Goal: Task Accomplishment & Management: Manage account settings

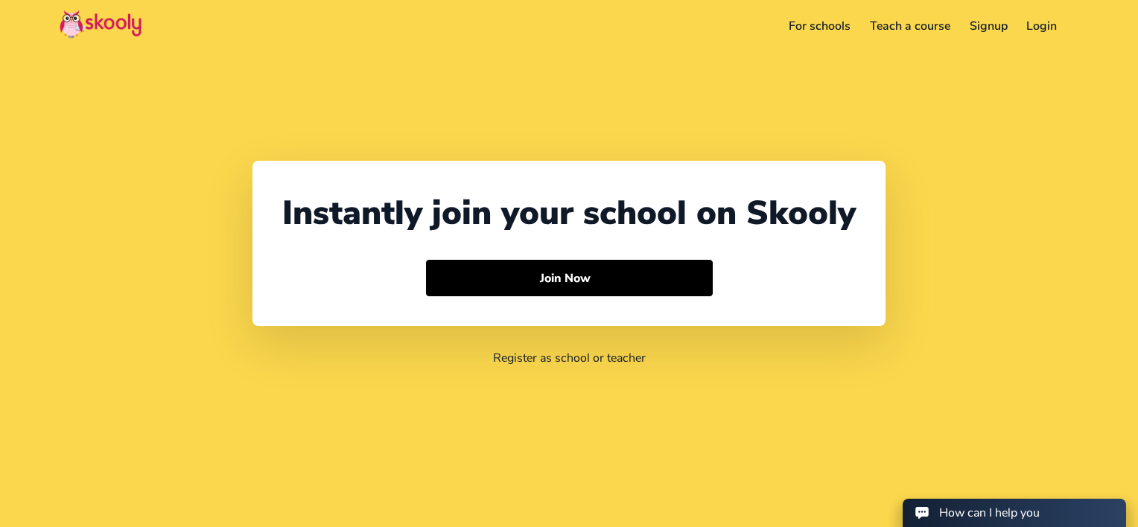
select select "971"
select select "[GEOGRAPHIC_DATA]"
select select "[GEOGRAPHIC_DATA]/[GEOGRAPHIC_DATA]"
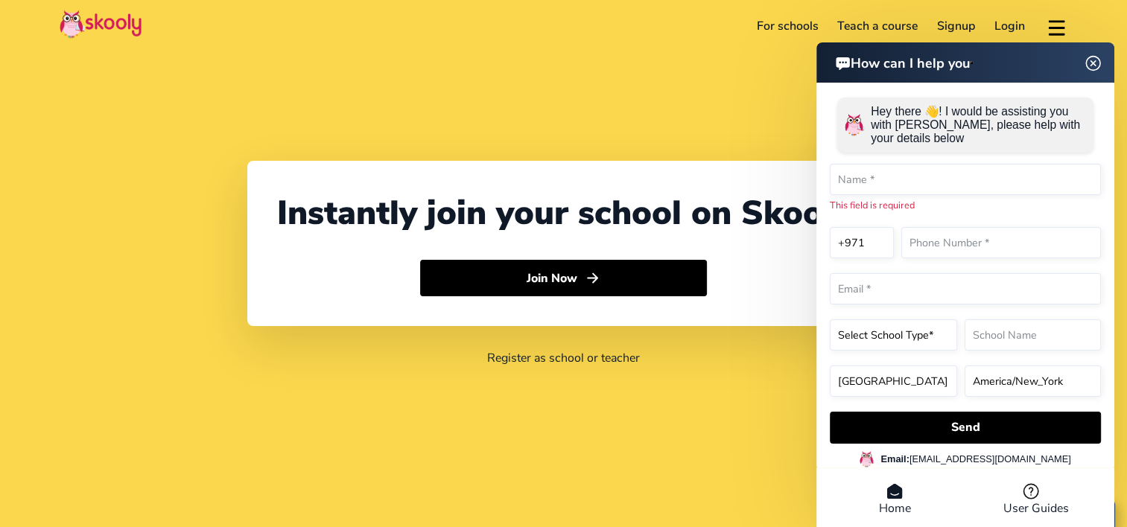
click at [1098, 65] on img at bounding box center [1093, 63] width 28 height 19
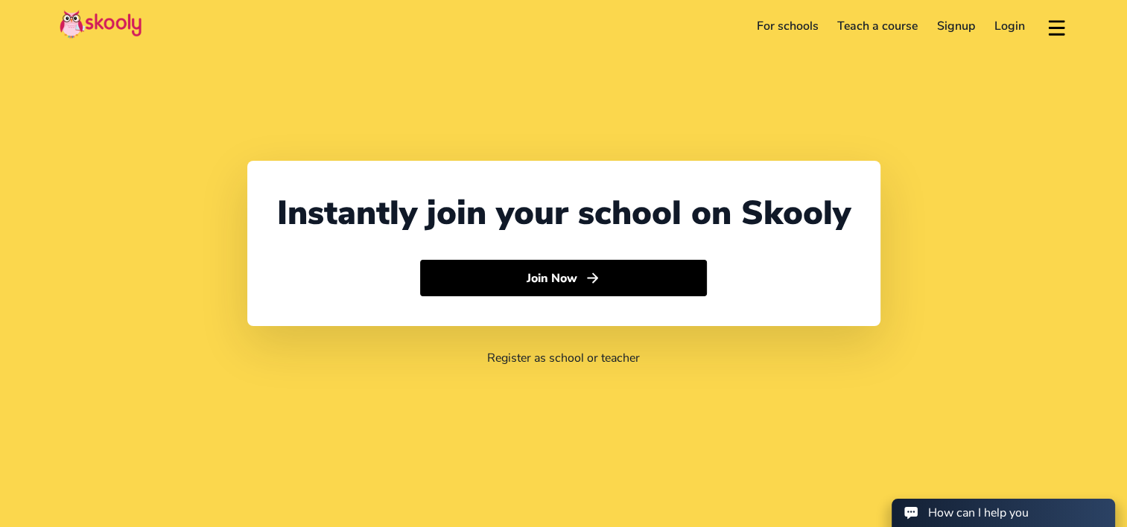
click at [1008, 19] on link "Login" at bounding box center [1010, 26] width 50 height 24
select select "971"
select select "[GEOGRAPHIC_DATA]"
select select "[GEOGRAPHIC_DATA]/[GEOGRAPHIC_DATA]"
click at [1008, 25] on link "Login" at bounding box center [1010, 26] width 50 height 24
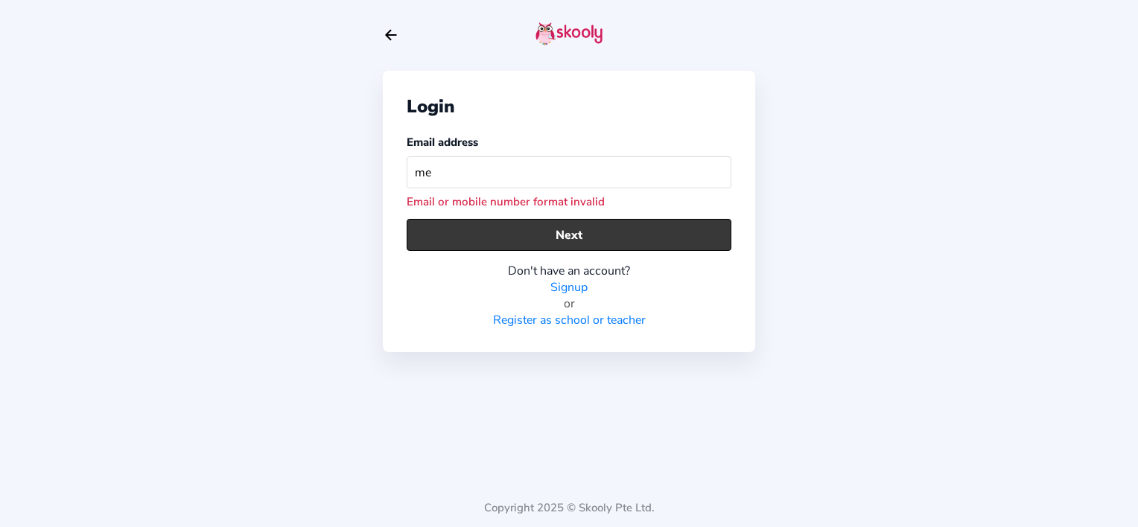
type input "[PERSON_NAME][EMAIL_ADDRESS][DOMAIN_NAME]"
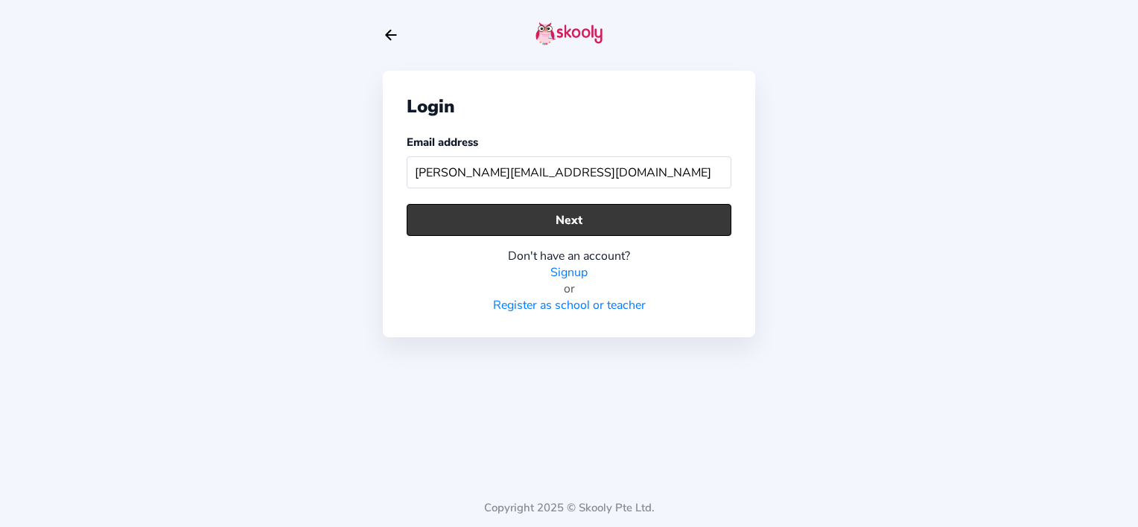
click at [568, 235] on button "Next" at bounding box center [569, 220] width 325 height 32
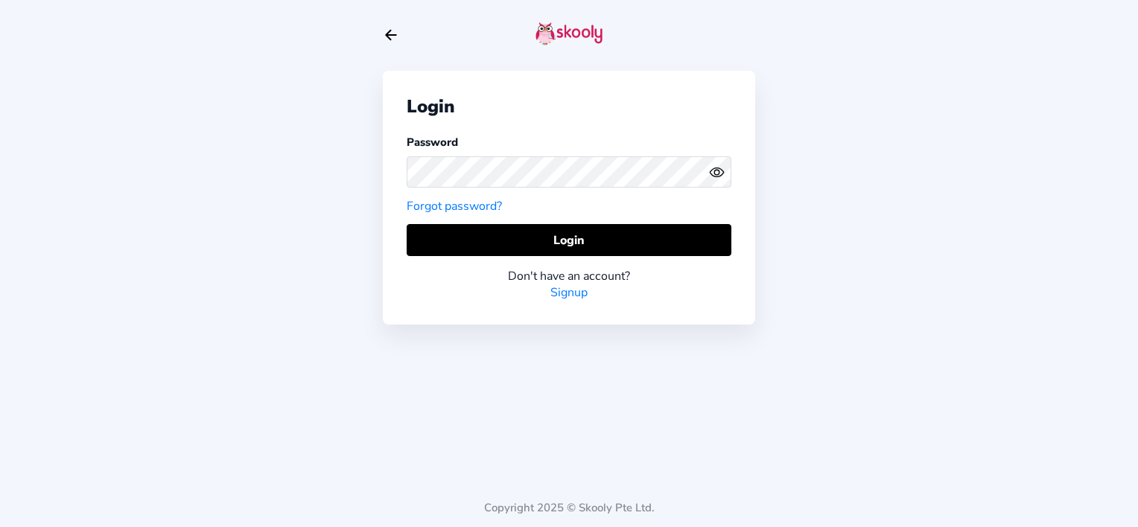
click at [717, 171] on icon "Eye" at bounding box center [717, 173] width 16 height 16
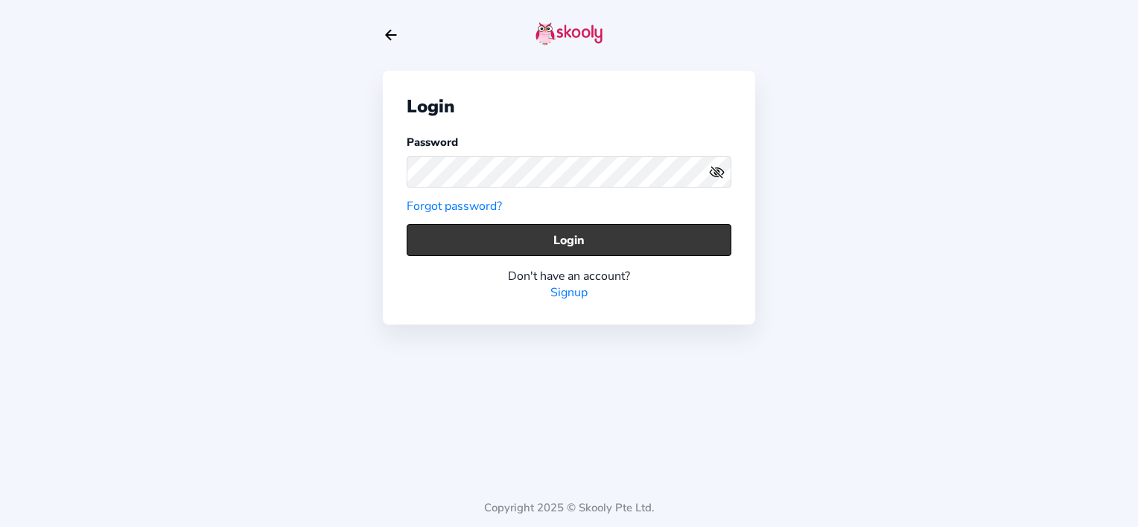
click at [625, 229] on button "Login" at bounding box center [569, 240] width 325 height 32
